Goal: Ask a question

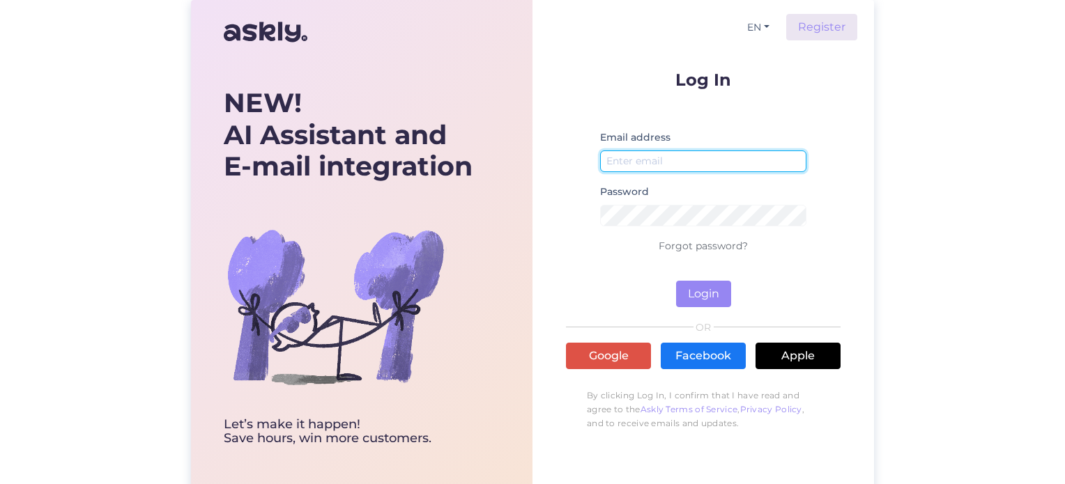
click at [643, 167] on input "email" at bounding box center [703, 161] width 206 height 22
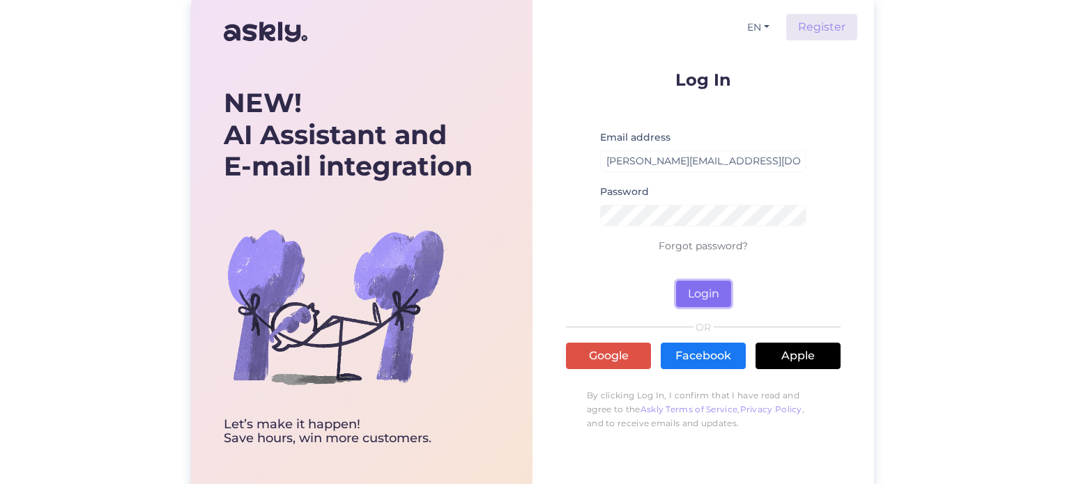
click at [706, 295] on button "Login" at bounding box center [703, 294] width 55 height 26
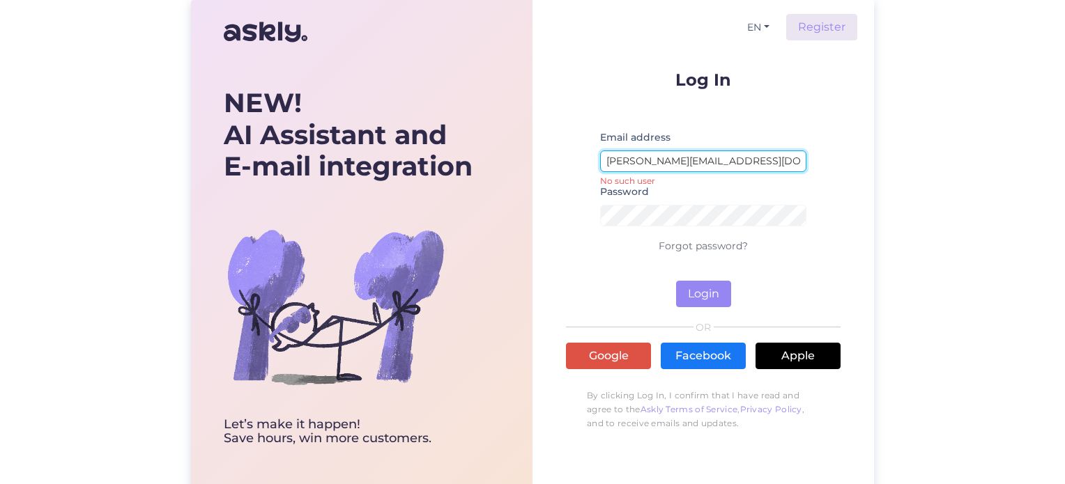
drag, startPoint x: 748, startPoint y: 154, endPoint x: 705, endPoint y: 152, distance: 42.5
click at [705, 152] on input "[PERSON_NAME][EMAIL_ADDRESS][DOMAIN_NAME]" at bounding box center [703, 161] width 206 height 22
type input "[PERSON_NAME][EMAIL_ADDRESS][DOMAIN_NAME]"
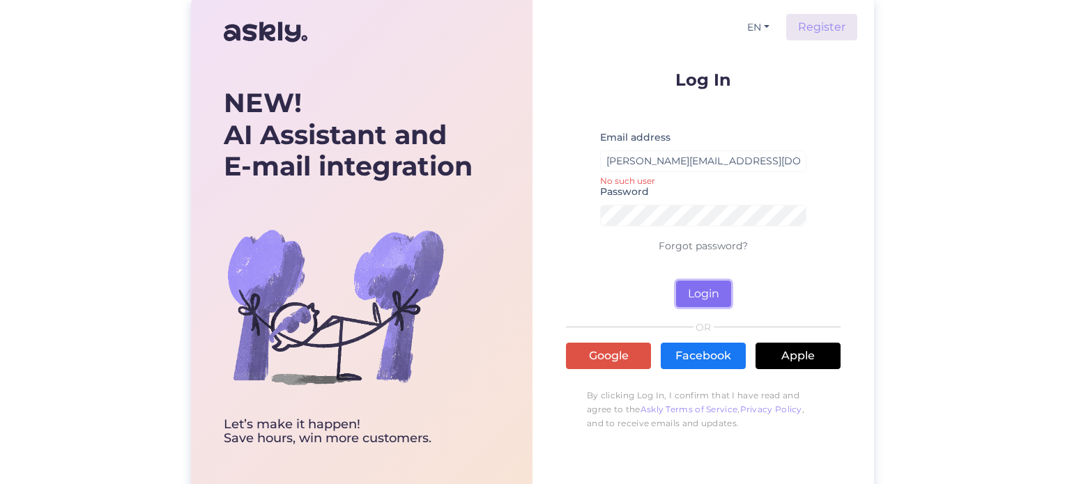
click at [701, 301] on button "Login" at bounding box center [703, 294] width 55 height 26
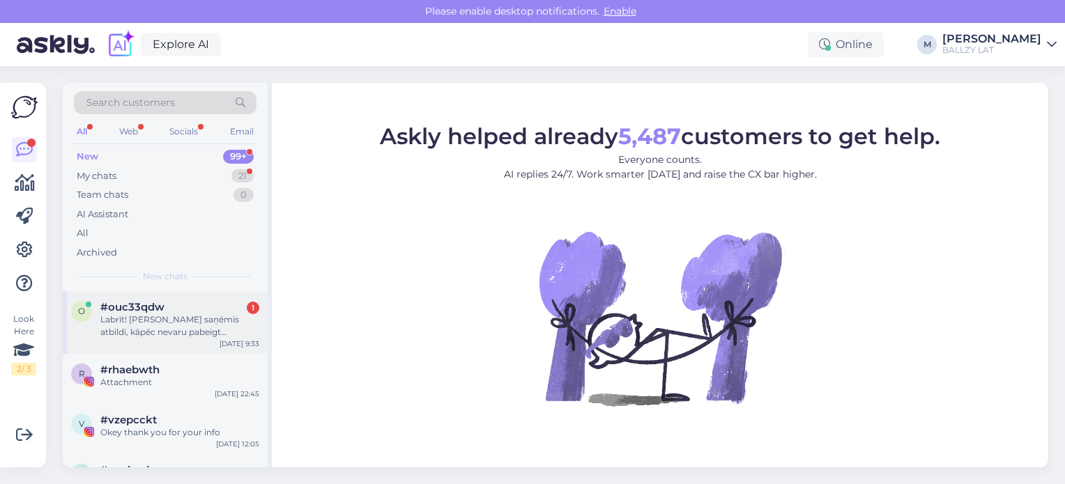
click at [217, 323] on div "Labrīt! [PERSON_NAME] saņēmis atbildi, kāpēc nevaru pabeigt pirkumu...." at bounding box center [179, 326] width 159 height 25
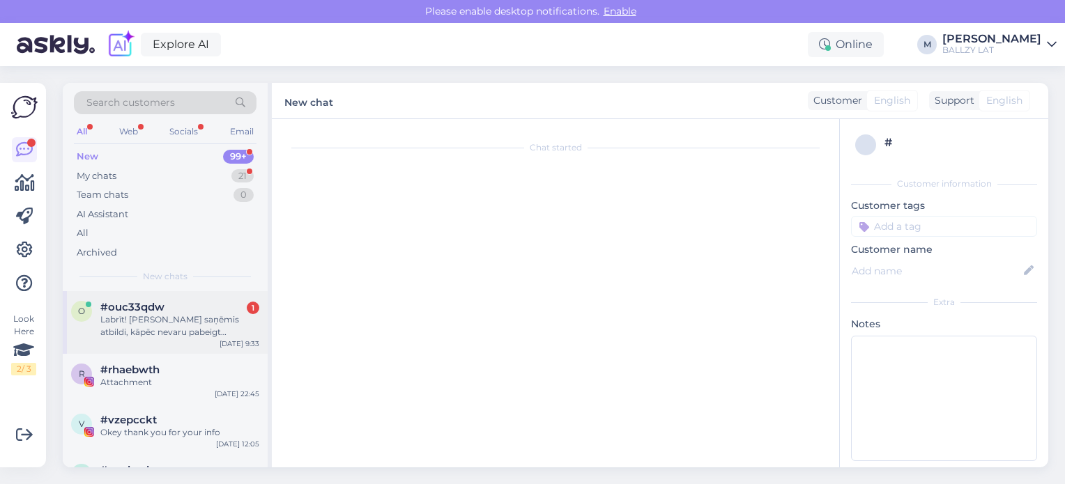
scroll to position [38, 0]
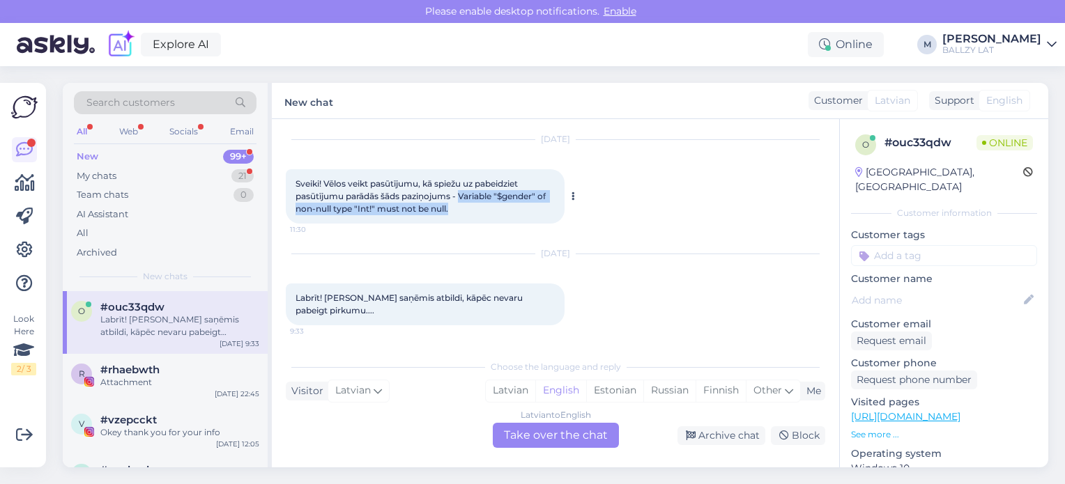
drag, startPoint x: 463, startPoint y: 196, endPoint x: 463, endPoint y: 213, distance: 16.7
click at [463, 213] on div "Sveiki! Vēlos veikt pasūtījumu, kā spiežu uz pabeidziet pasūtījumu parādās šāds…" at bounding box center [425, 196] width 279 height 54
copy span "Variable "$gender" of non-null type "Int!" must not be null."
click at [105, 178] on div "My chats" at bounding box center [97, 176] width 40 height 14
